Goal: Check status

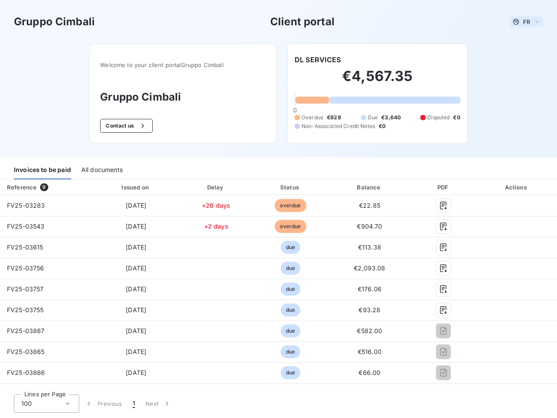
click at [523, 22] on span "FR" at bounding box center [526, 21] width 7 height 7
click at [122, 126] on button "Contact us" at bounding box center [126, 126] width 53 height 14
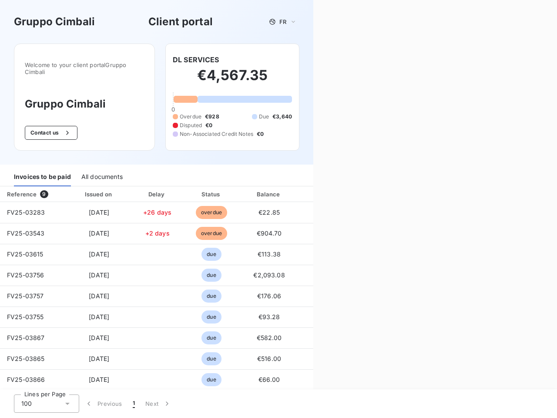
click at [314, 60] on div "Contact us Fill out the form below, and a member of our team will get back to y…" at bounding box center [435, 209] width 244 height 418
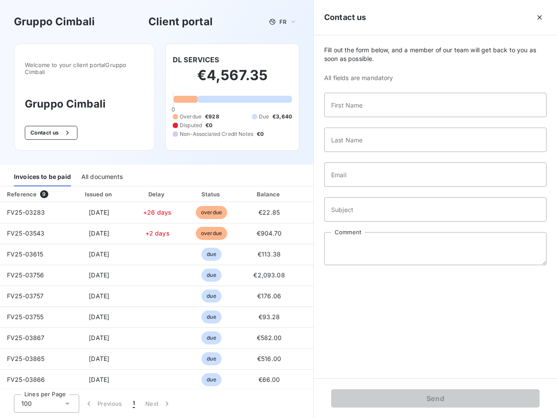
click at [42, 170] on div "Invoices to be paid" at bounding box center [42, 177] width 57 height 18
click at [101, 170] on div "All documents" at bounding box center [101, 177] width 41 height 18
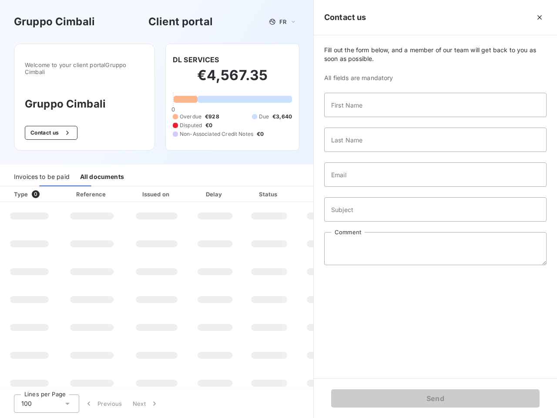
click at [45, 187] on th "Type 0" at bounding box center [29, 194] width 59 height 16
click at [134, 187] on th "Issued on" at bounding box center [157, 194] width 64 height 16
click at [213, 187] on th "Delay" at bounding box center [214, 194] width 53 height 16
click at [286, 187] on th "Status" at bounding box center [268, 194] width 55 height 16
click at [364, 187] on div "Fill out the form below, and a member of our team will get back to you as soon …" at bounding box center [435, 206] width 243 height 343
